Goal: Find specific page/section: Find specific page/section

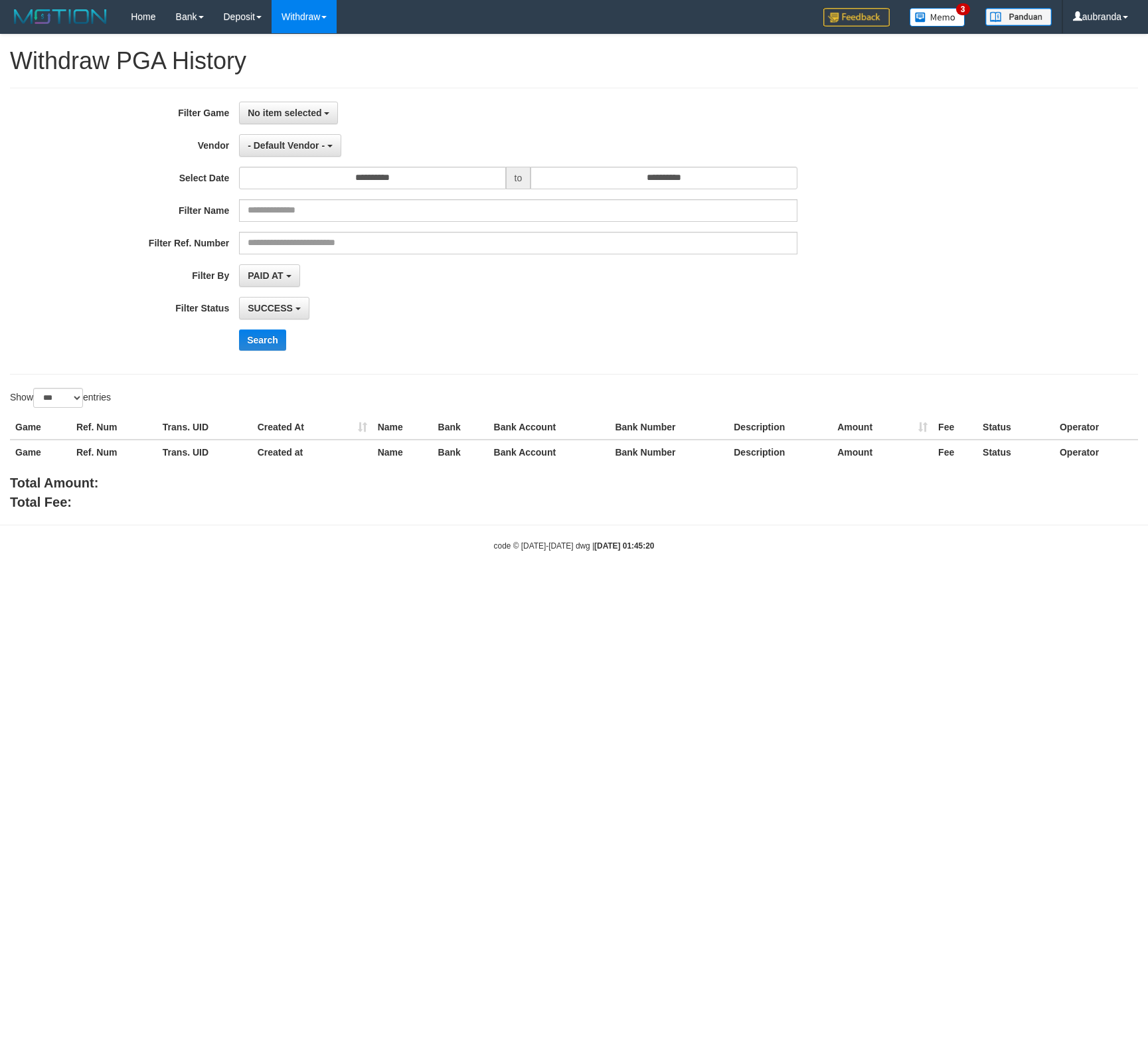
select select "**********"
select select "*"
select select "***"
click at [939, 319] on div "**********" at bounding box center [478, 309] width 957 height 23
